Goal: Task Accomplishment & Management: Manage account settings

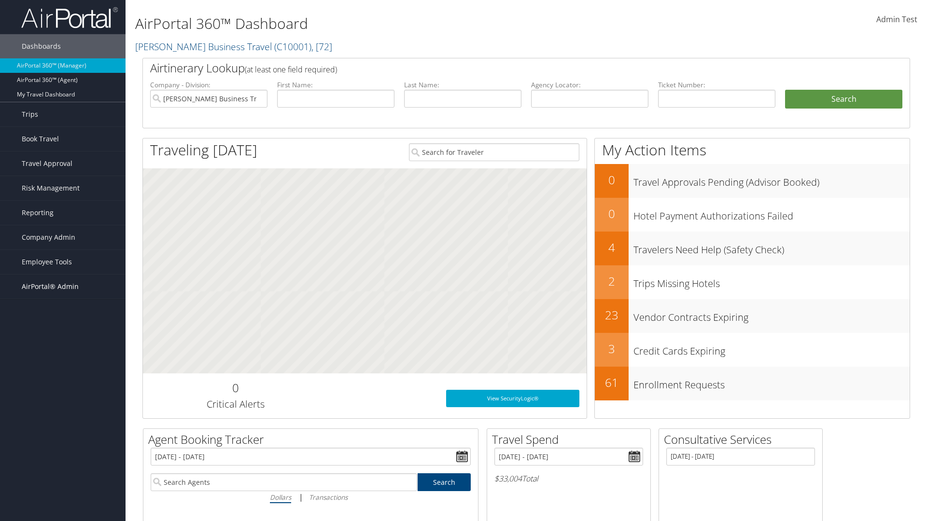
click at [63, 287] on span "AirPortal® Admin" at bounding box center [50, 287] width 57 height 24
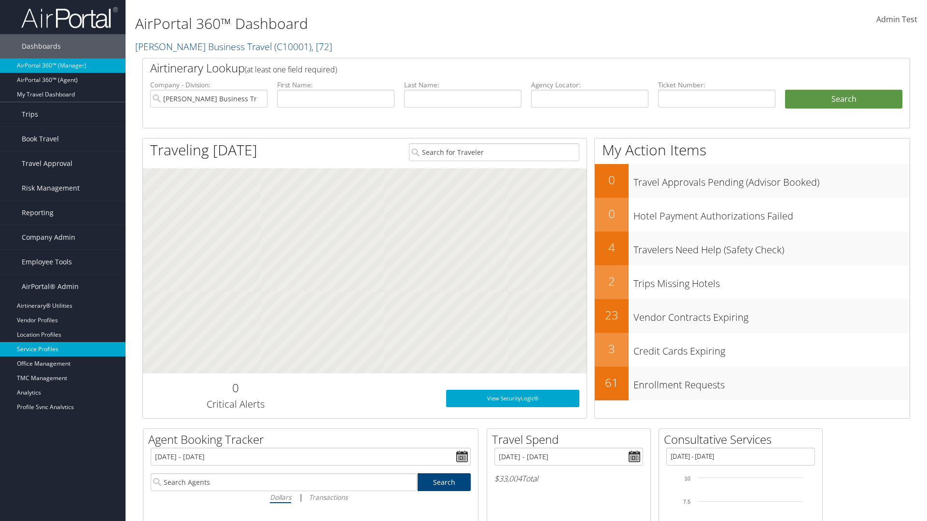
click at [63, 350] on link "Service Profiles" at bounding box center [63, 349] width 126 height 14
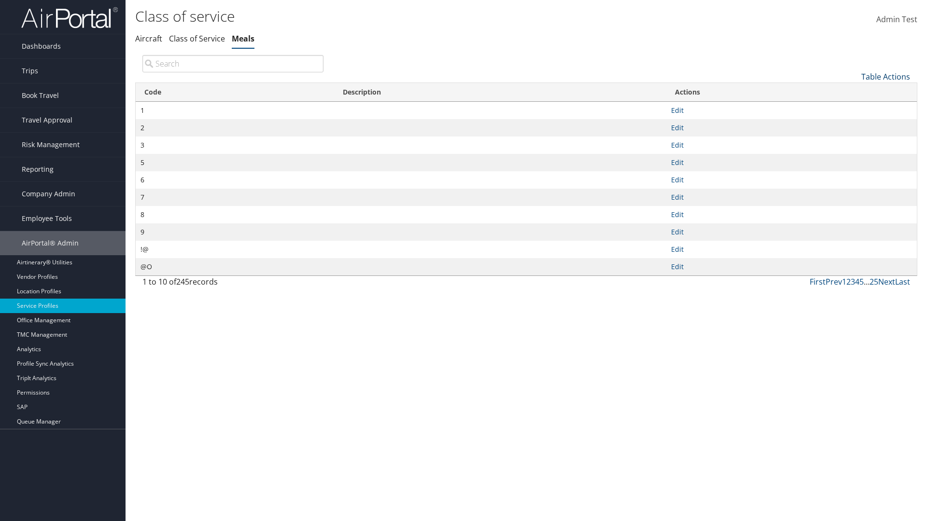
click at [885, 76] on link "Table Actions" at bounding box center [885, 76] width 49 height 11
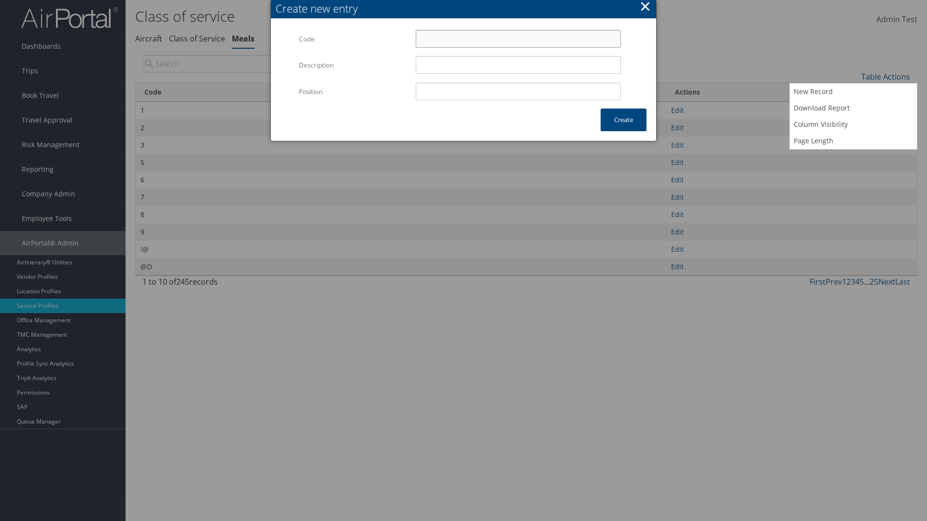
click at [518, 39] on input "Code" at bounding box center [518, 39] width 205 height 18
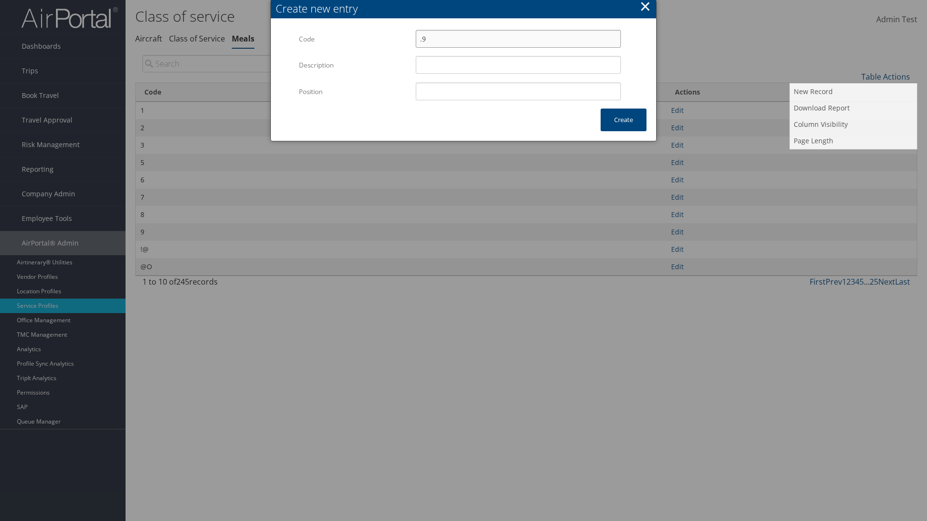
type input ".9"
click at [518, 91] on input "Position" at bounding box center [518, 92] width 205 height 18
type input "12"
type input ".9"
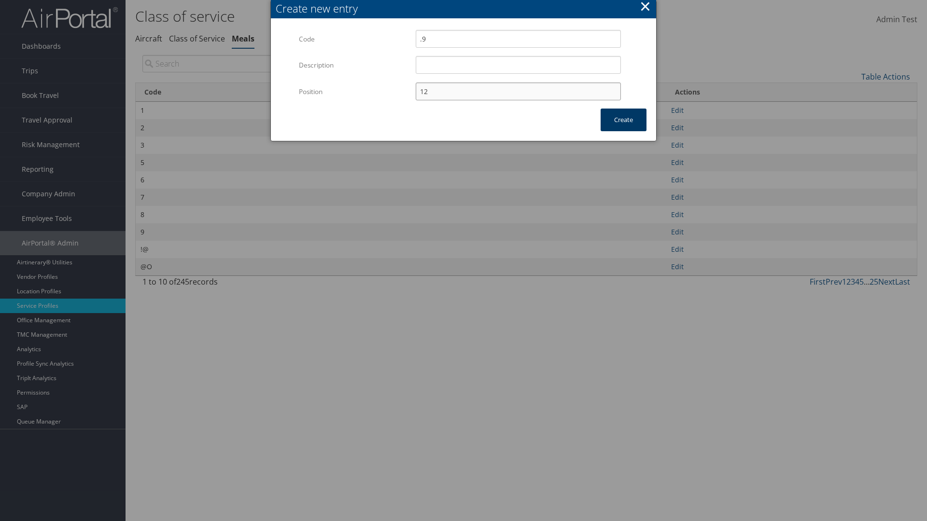
type input "12"
click at [623, 120] on button "Create" at bounding box center [624, 120] width 46 height 23
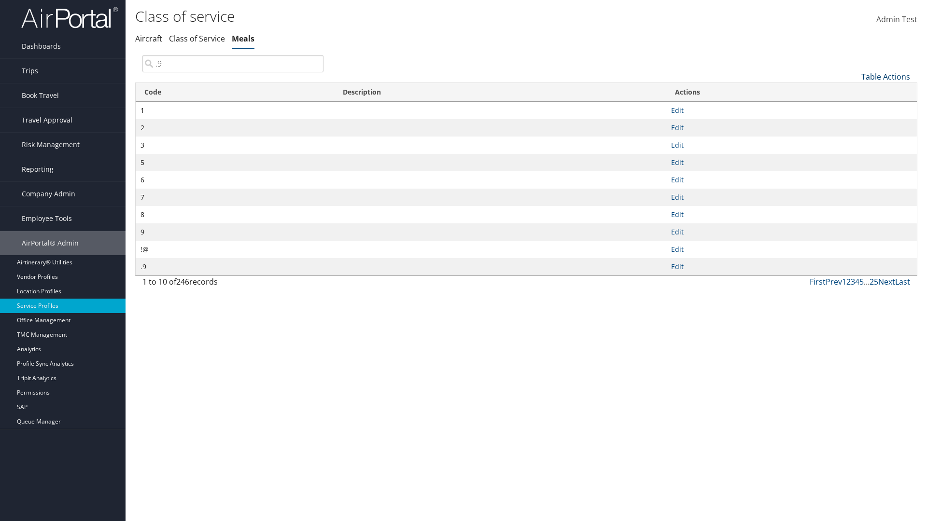
type input ".9"
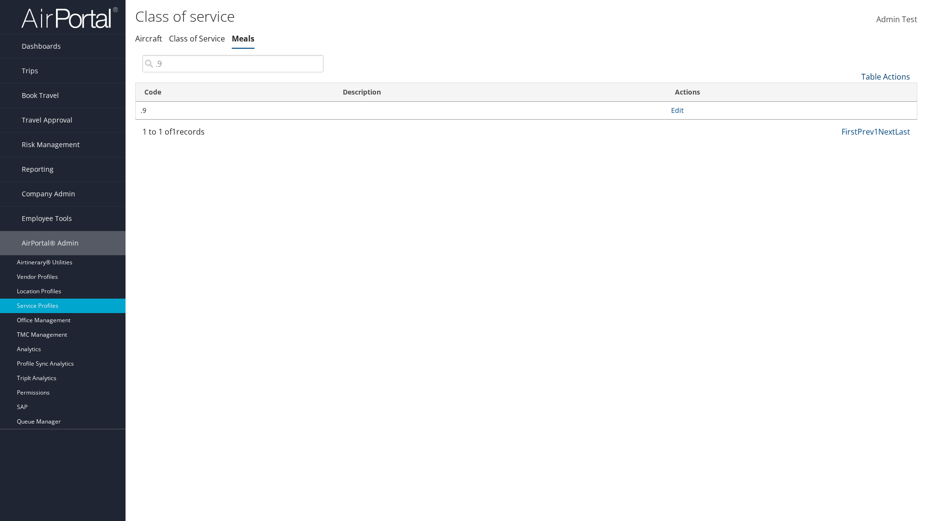
click at [885, 76] on link "Table Actions" at bounding box center [885, 76] width 49 height 11
click at [853, 124] on link "Column Visibility" at bounding box center [853, 124] width 127 height 16
click at [853, 92] on link "Code" at bounding box center [853, 92] width 127 height 16
click at [853, 109] on link "Description" at bounding box center [853, 109] width 127 height 16
click at [463, 261] on div at bounding box center [463, 260] width 927 height 521
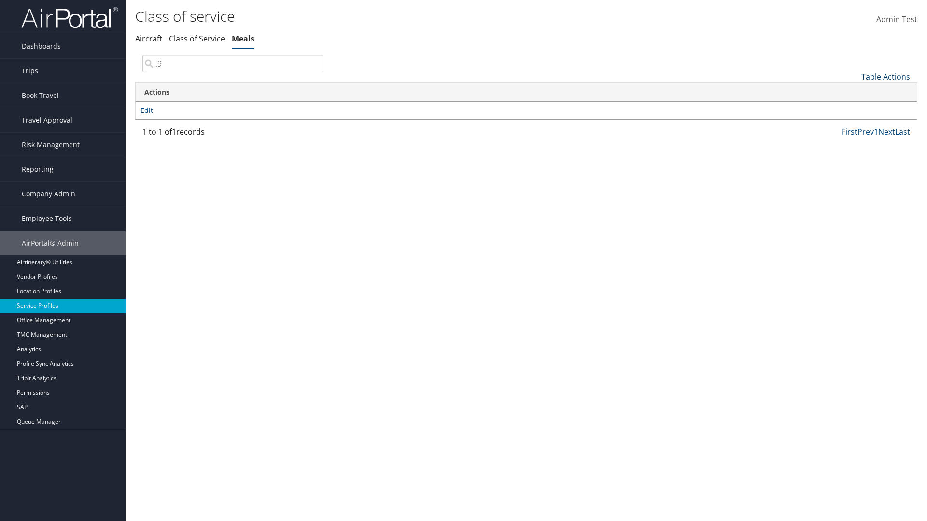
click at [885, 76] on link "Table Actions" at bounding box center [885, 76] width 49 height 11
click at [853, 124] on link "Column Visibility" at bounding box center [853, 124] width 127 height 16
click at [853, 92] on link "Code" at bounding box center [853, 92] width 127 height 16
click at [853, 109] on link "Description" at bounding box center [853, 109] width 127 height 16
